Goal: Find specific page/section: Find specific page/section

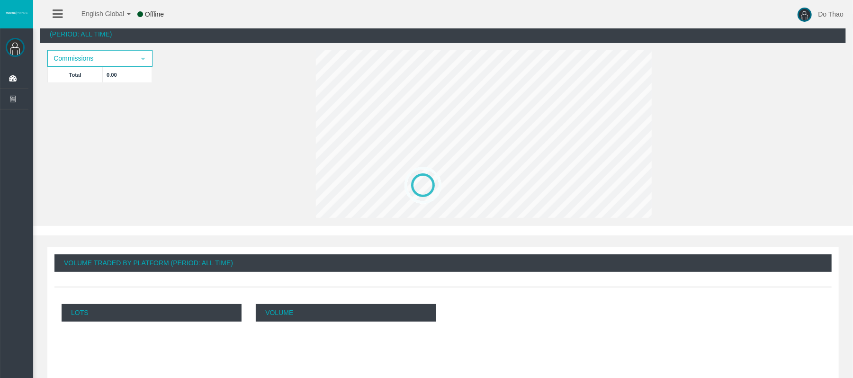
scroll to position [189, 0]
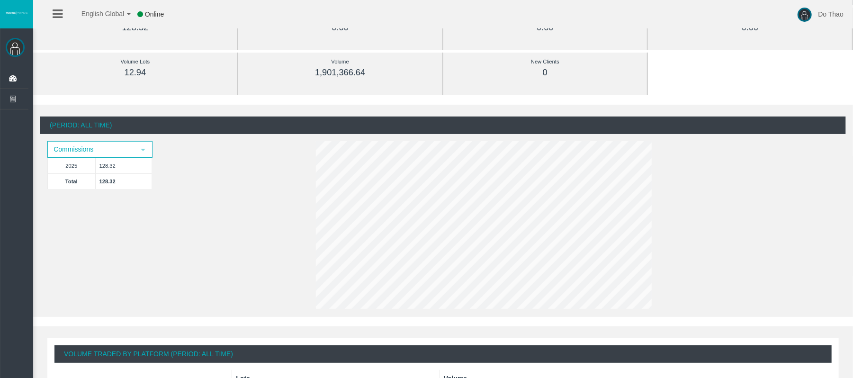
scroll to position [63, 0]
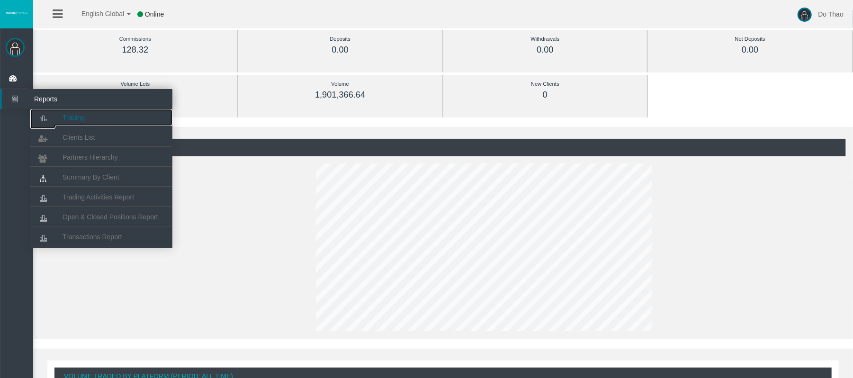
click at [54, 116] on icon at bounding box center [42, 119] width 25 height 20
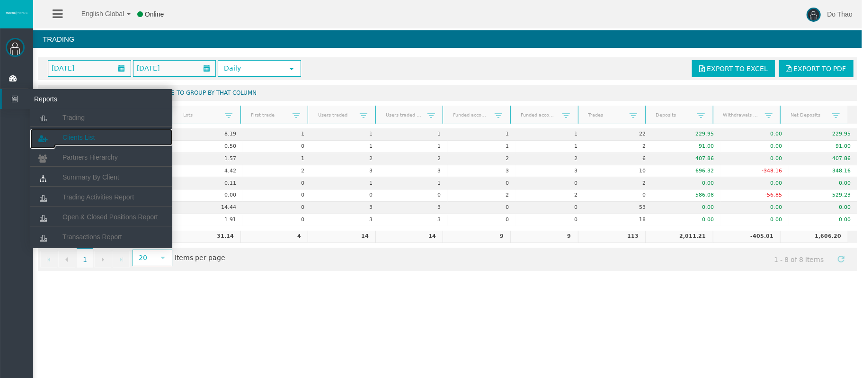
click at [72, 130] on link "Clients List" at bounding box center [101, 137] width 142 height 17
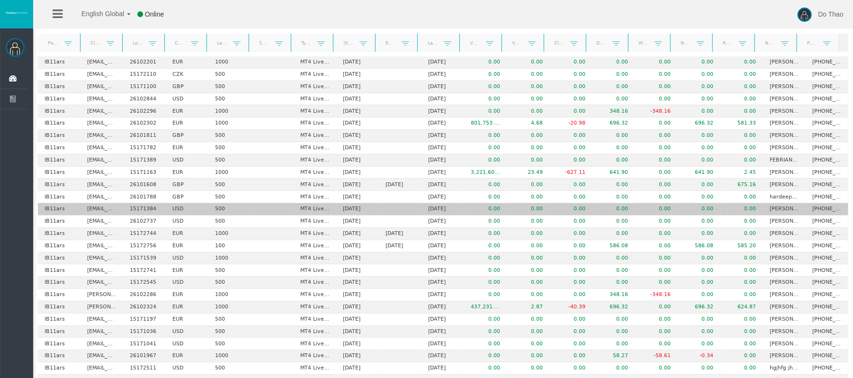
scroll to position [139, 0]
